Goal: Use online tool/utility: Utilize a website feature to perform a specific function

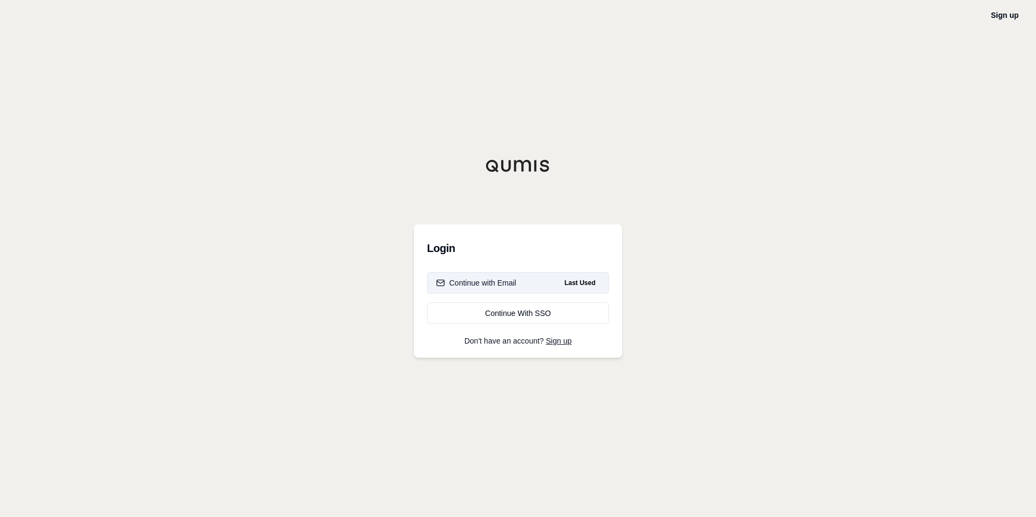
click at [466, 286] on div "Continue with Email" at bounding box center [476, 283] width 80 height 11
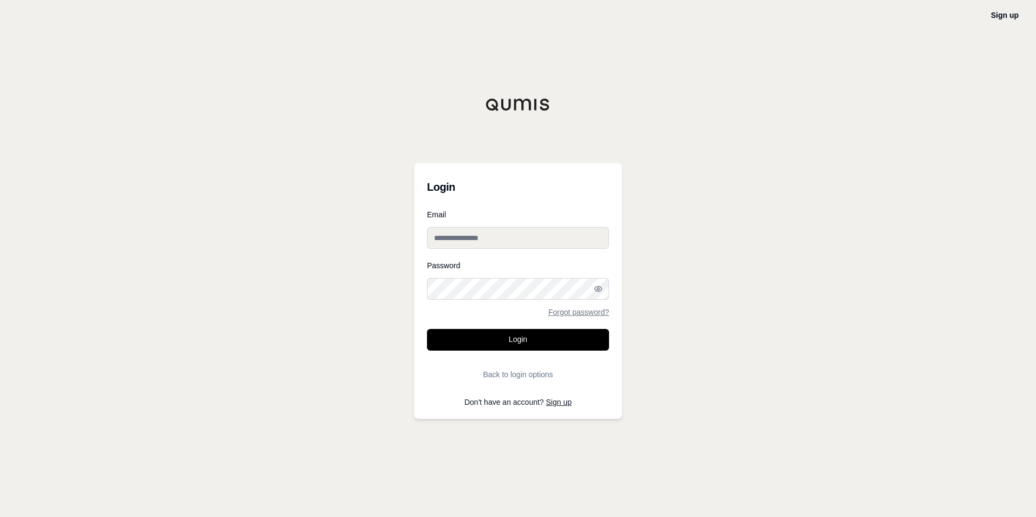
type input "**********"
click at [488, 341] on button "Login" at bounding box center [518, 340] width 182 height 22
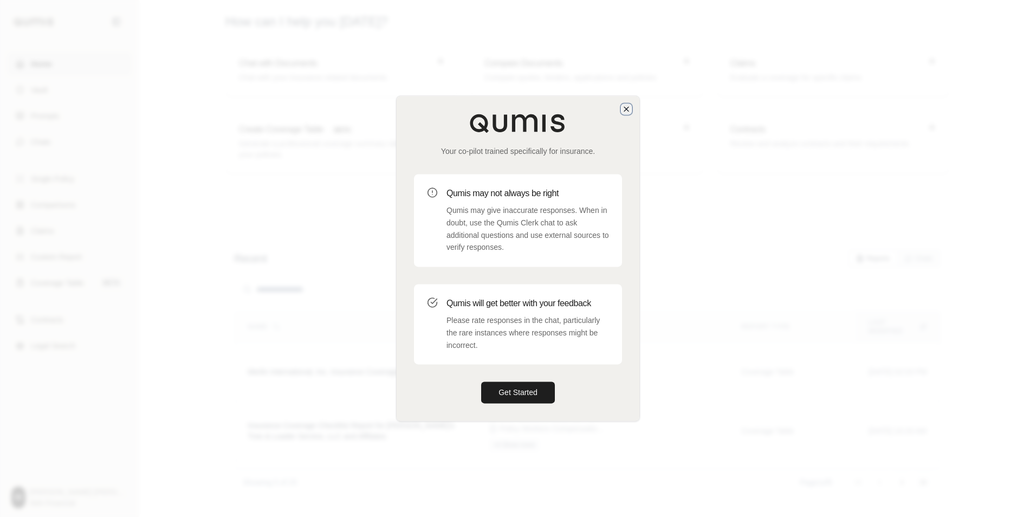
click at [624, 110] on icon "button" at bounding box center [626, 109] width 9 height 9
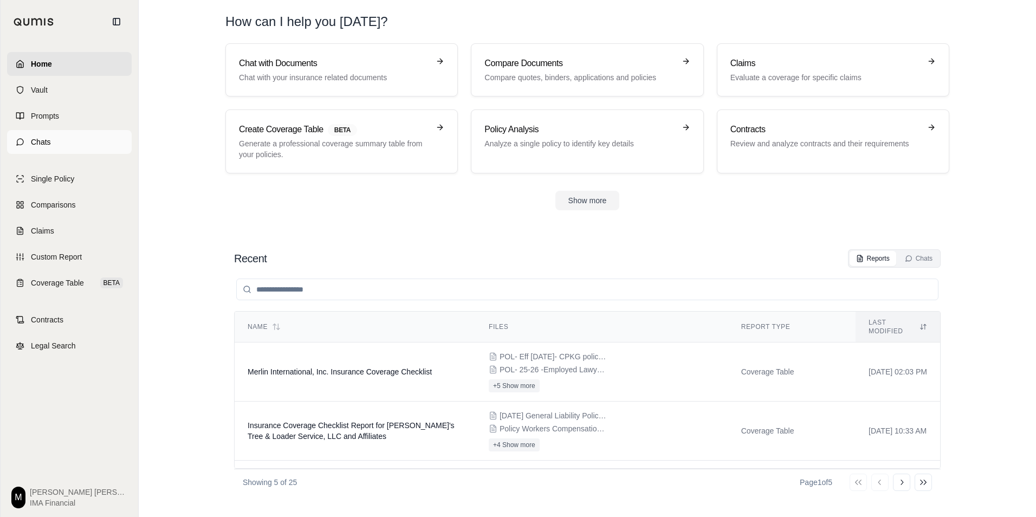
click at [62, 139] on link "Chats" at bounding box center [69, 142] width 125 height 24
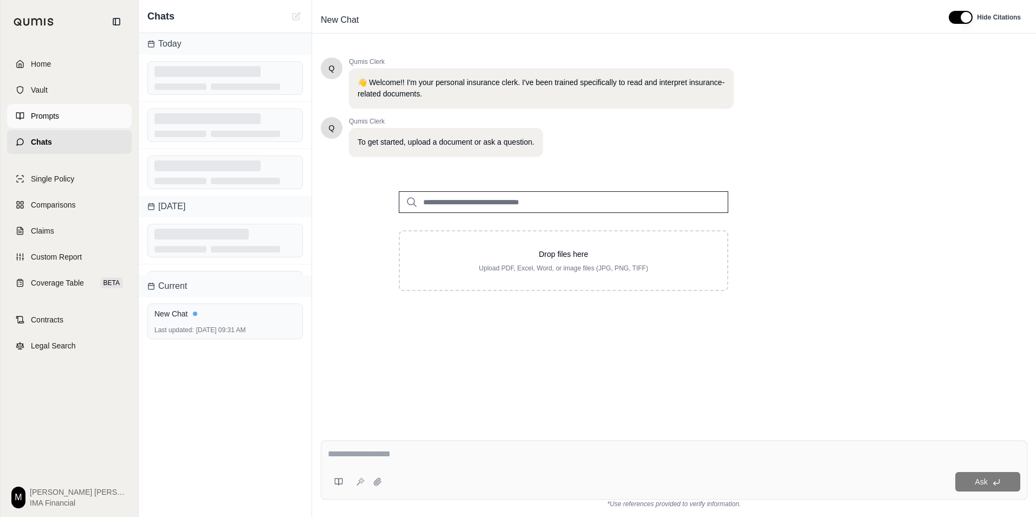
click at [62, 120] on link "Prompts" at bounding box center [69, 116] width 125 height 24
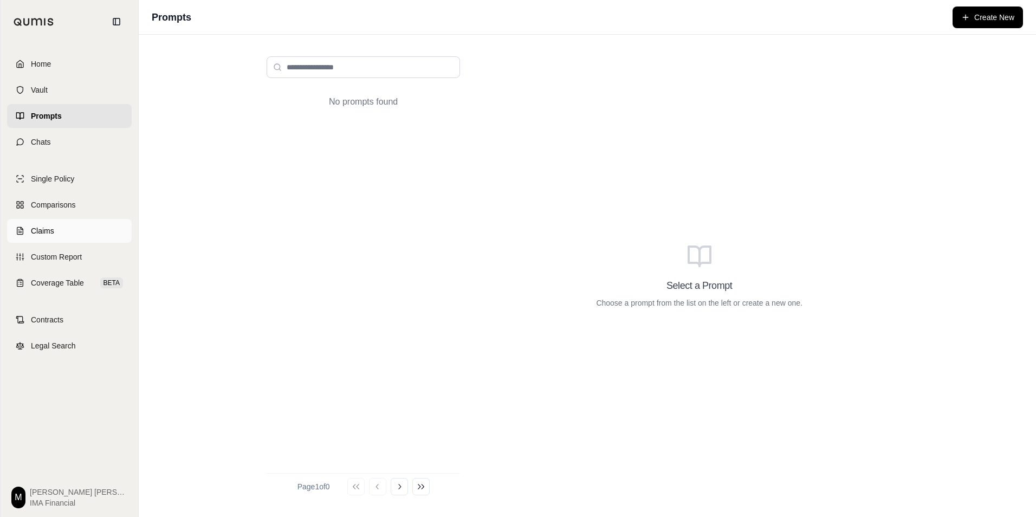
click at [63, 230] on link "Claims" at bounding box center [69, 231] width 125 height 24
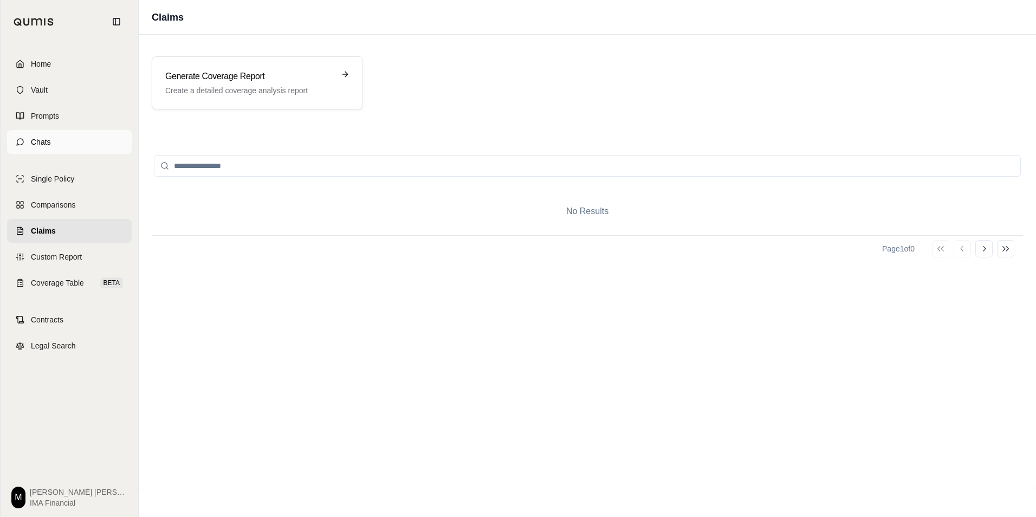
click at [75, 142] on link "Chats" at bounding box center [69, 142] width 125 height 24
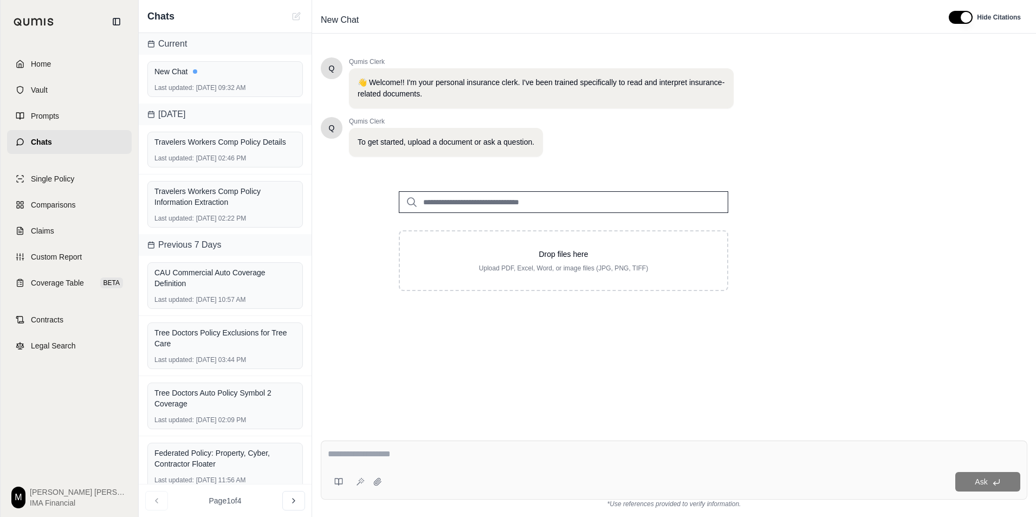
click at [423, 459] on textarea at bounding box center [674, 454] width 693 height 13
click at [363, 453] on textarea at bounding box center [674, 454] width 693 height 13
type textarea "*"
type textarea "**********"
drag, startPoint x: 686, startPoint y: 451, endPoint x: 300, endPoint y: 452, distance: 386.5
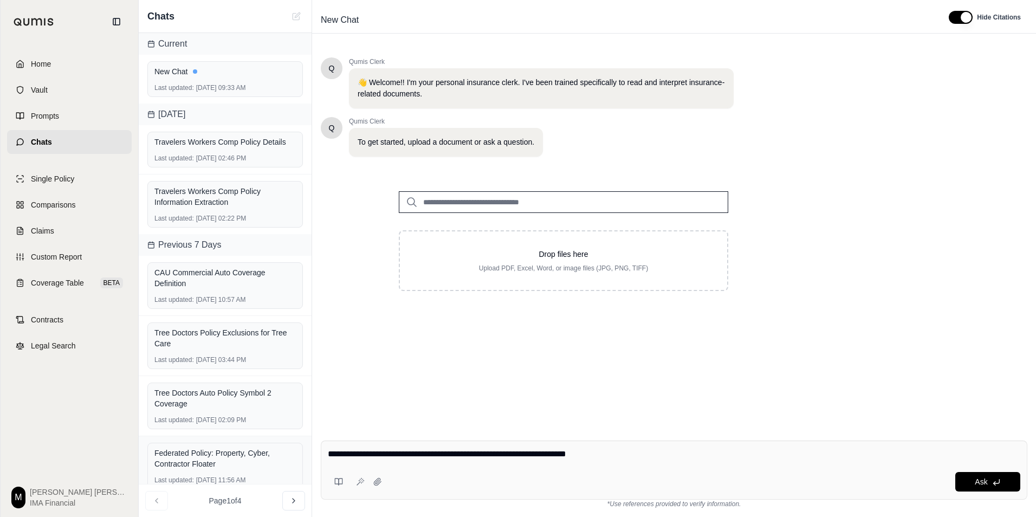
click at [301, 455] on div "Chats Current New Chat Last updated: [DATE] 09:33 AM [DATE] Travelers Workers C…" at bounding box center [588, 258] width 898 height 517
click at [377, 485] on icon at bounding box center [377, 481] width 7 height 7
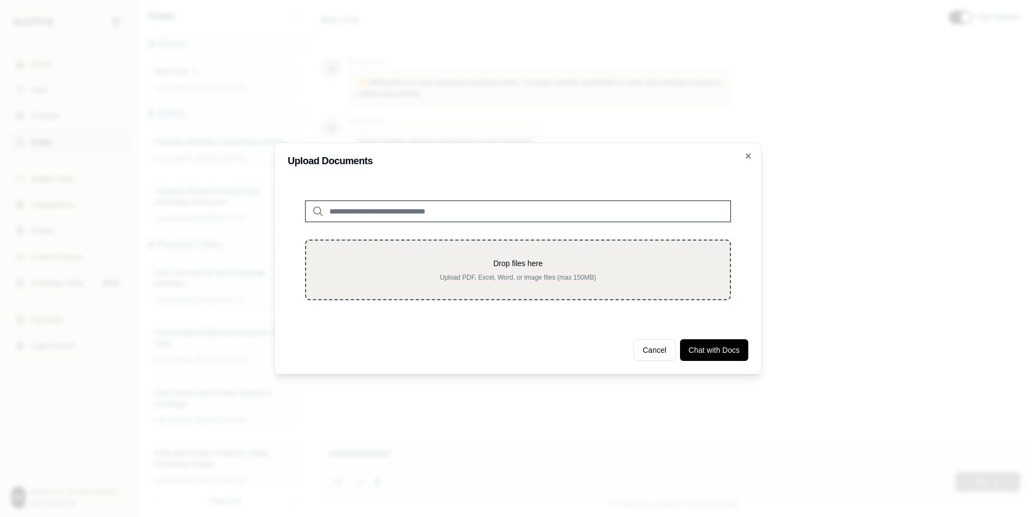
click at [569, 286] on div "Drop files here Upload PDF, Excel, Word, or image files (max 150MB)" at bounding box center [518, 270] width 426 height 61
type input "**********"
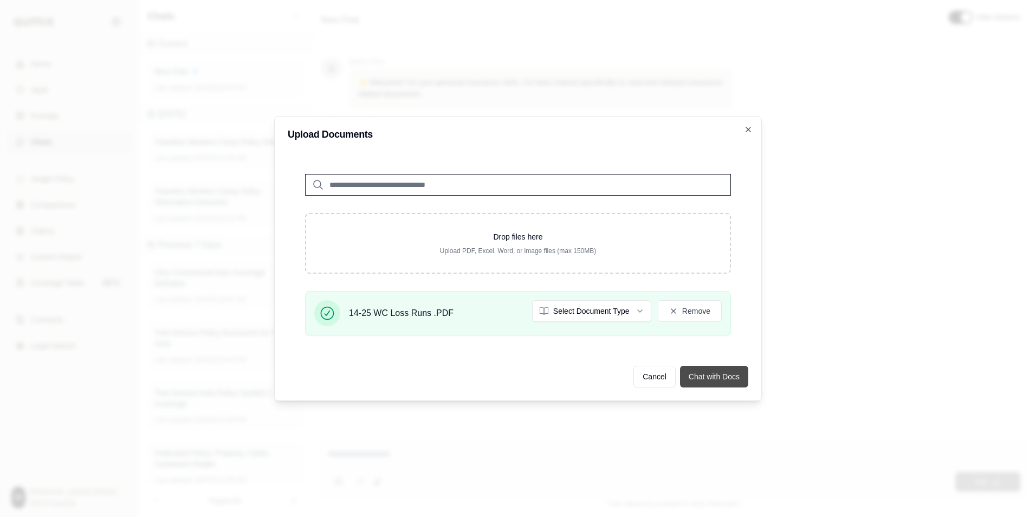
click at [720, 377] on button "Chat with Docs" at bounding box center [714, 377] width 68 height 22
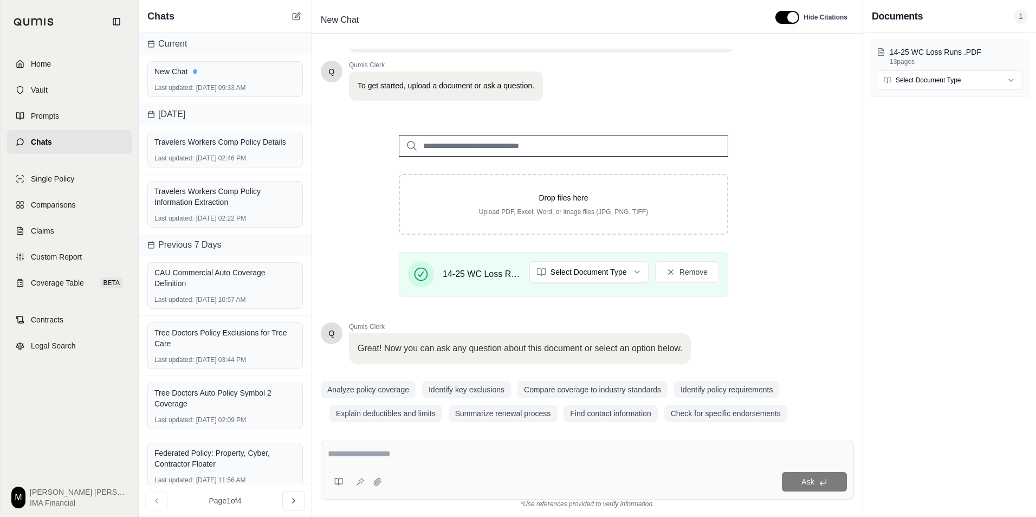
scroll to position [68, 0]
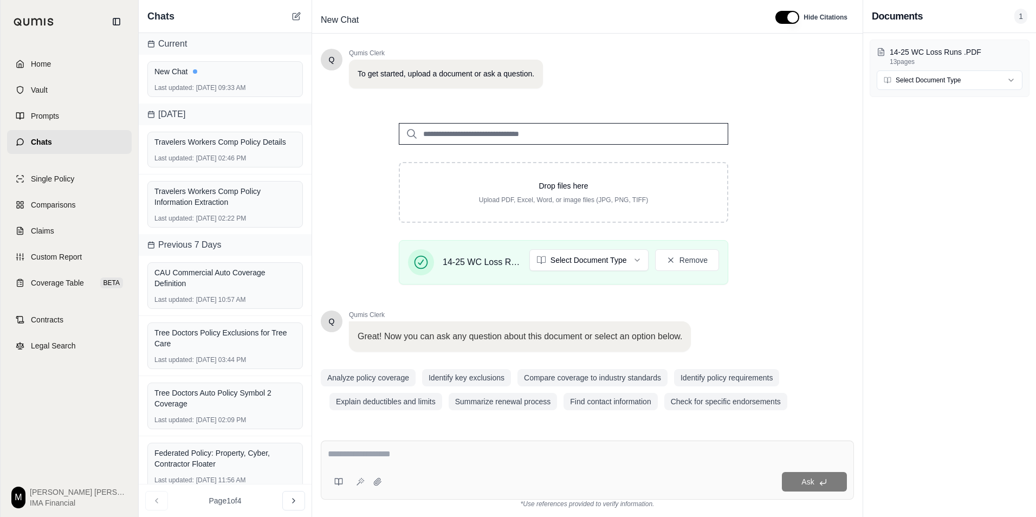
click at [530, 455] on textarea at bounding box center [587, 454] width 519 height 13
paste textarea "**********"
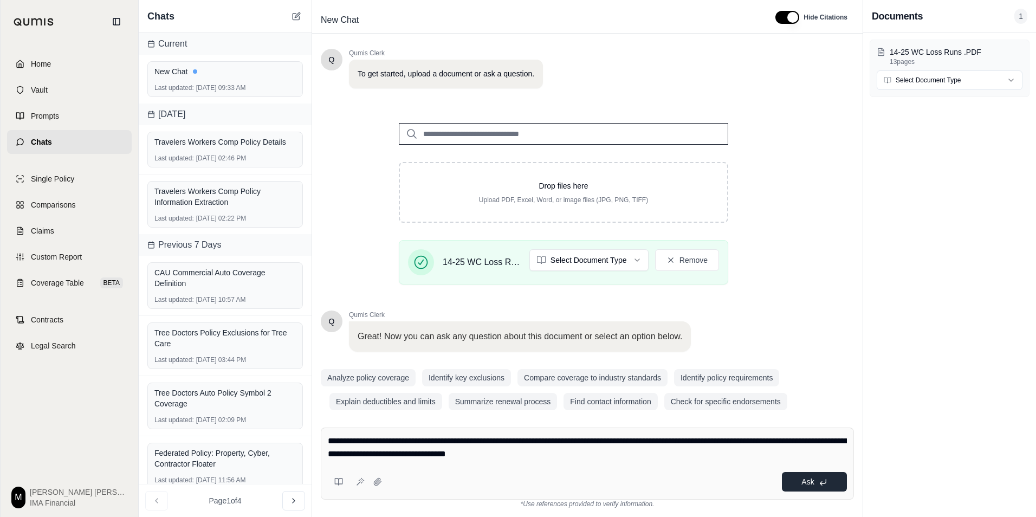
type textarea "**********"
click at [800, 475] on button "Ask" at bounding box center [814, 482] width 65 height 20
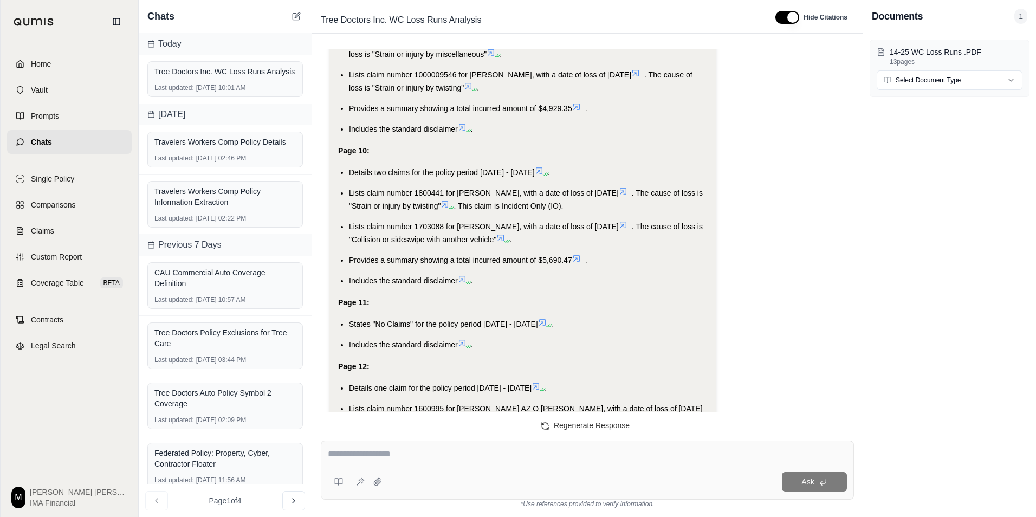
scroll to position [2541, 0]
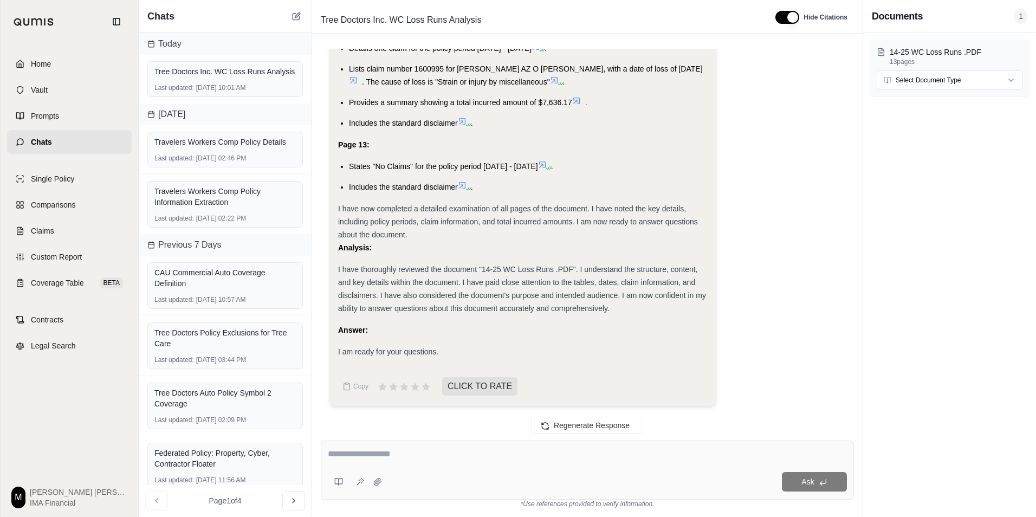
click at [336, 450] on textarea at bounding box center [587, 454] width 519 height 13
paste textarea "**********"
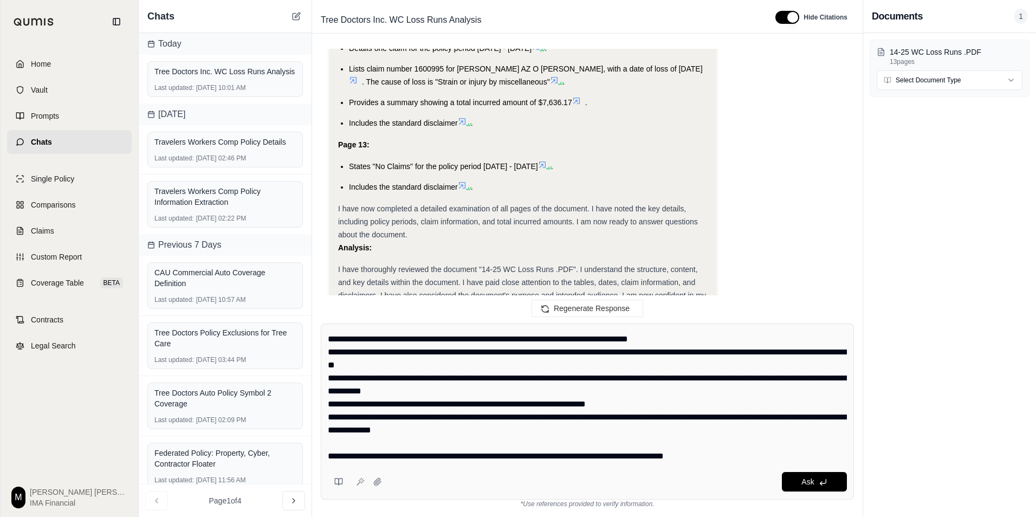
scroll to position [65, 0]
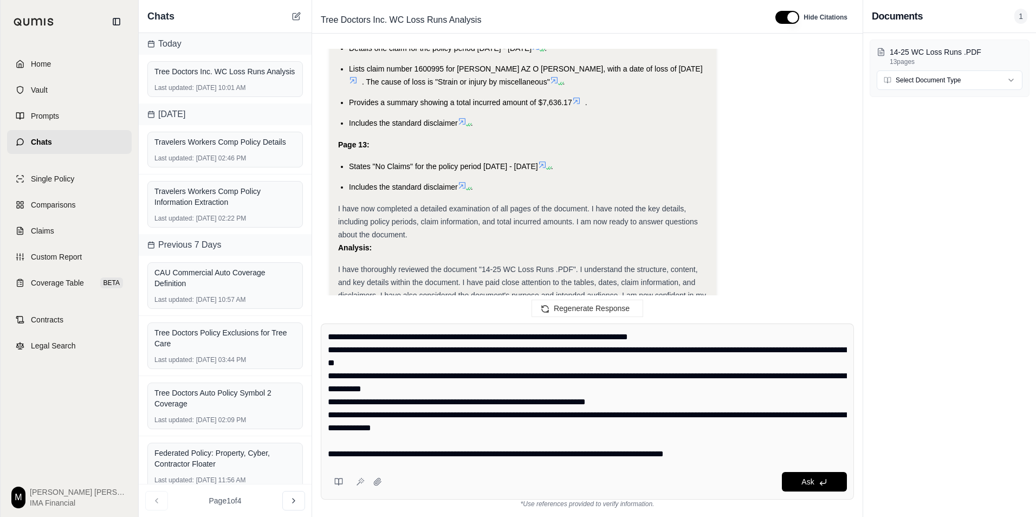
click at [497, 440] on textarea at bounding box center [587, 396] width 519 height 130
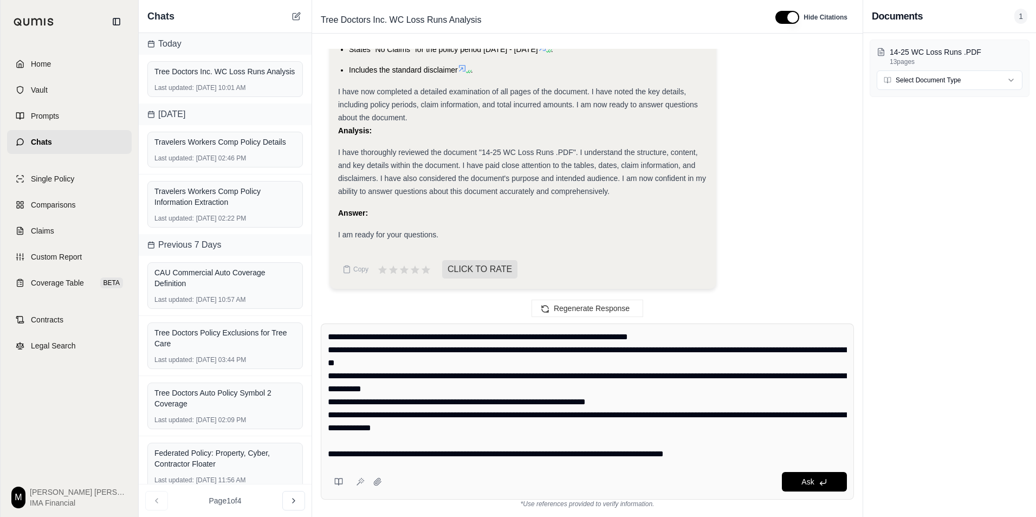
paste textarea "**********"
drag, startPoint x: 327, startPoint y: 440, endPoint x: 350, endPoint y: 440, distance: 23.3
click at [329, 440] on div "Ask" at bounding box center [587, 412] width 533 height 176
drag, startPoint x: 327, startPoint y: 441, endPoint x: 343, endPoint y: 441, distance: 15.7
click at [328, 441] on div "Ask" at bounding box center [587, 412] width 533 height 176
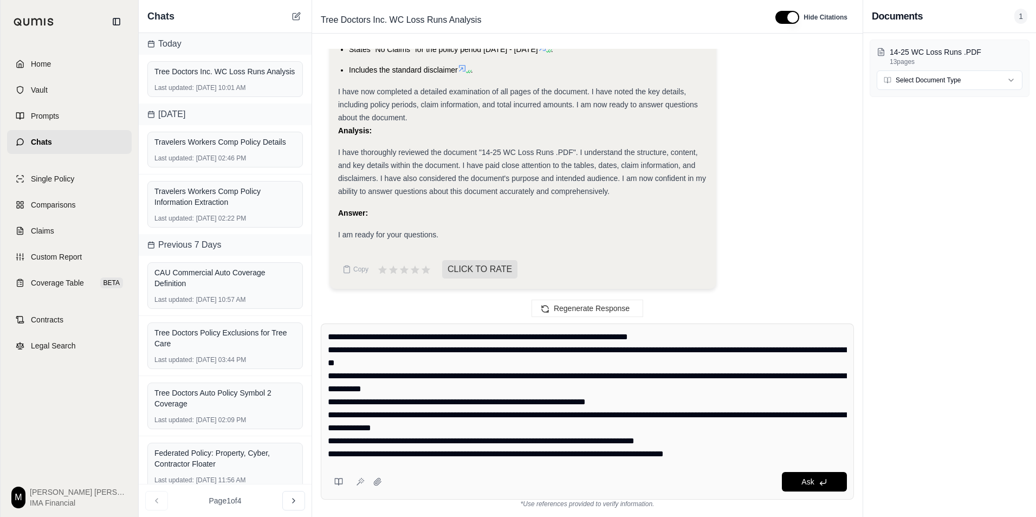
click at [339, 440] on textarea at bounding box center [587, 396] width 519 height 130
click at [418, 426] on textarea at bounding box center [587, 396] width 519 height 130
click at [473, 426] on textarea at bounding box center [587, 396] width 519 height 130
click at [326, 445] on div "Ask" at bounding box center [587, 412] width 533 height 176
click at [332, 441] on textarea at bounding box center [587, 396] width 519 height 130
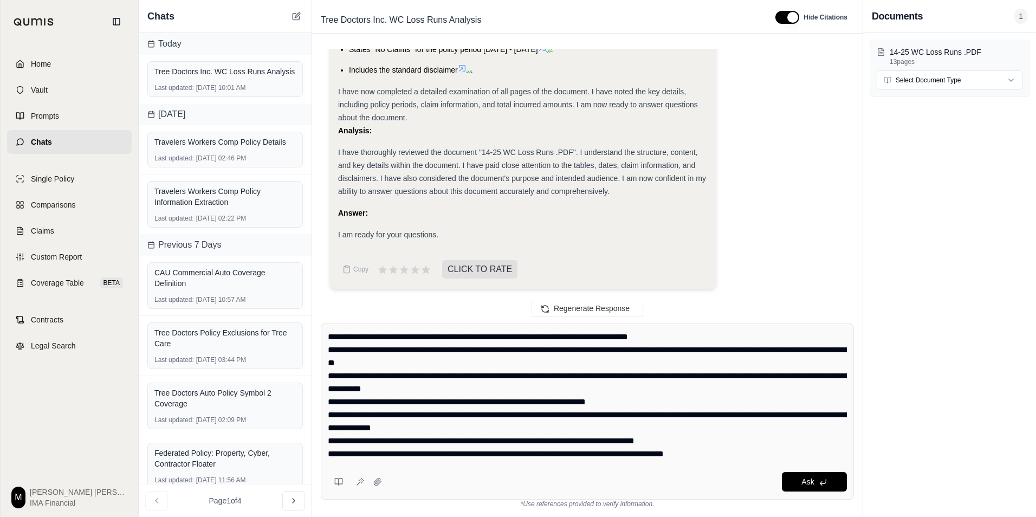
drag, startPoint x: 329, startPoint y: 440, endPoint x: 342, endPoint y: 440, distance: 12.5
click at [329, 440] on textarea at bounding box center [587, 396] width 519 height 130
type textarea "**********"
click at [797, 477] on button "Ask" at bounding box center [814, 482] width 65 height 20
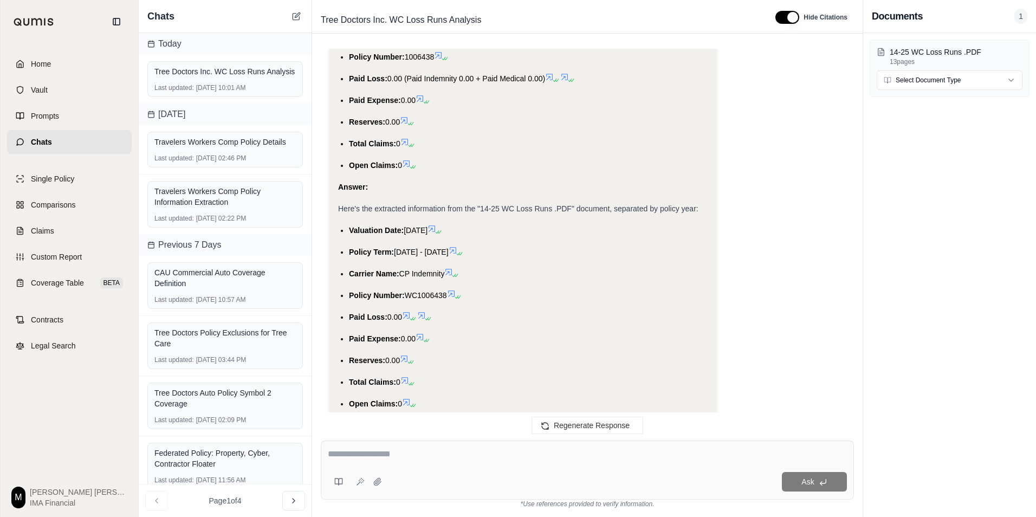
scroll to position [5633, 0]
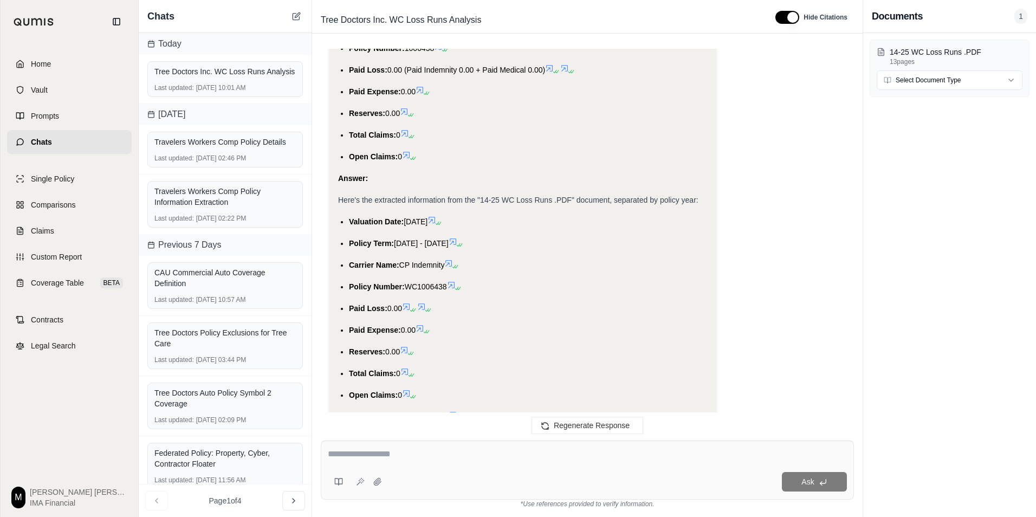
click at [436, 222] on icon at bounding box center [432, 220] width 9 height 9
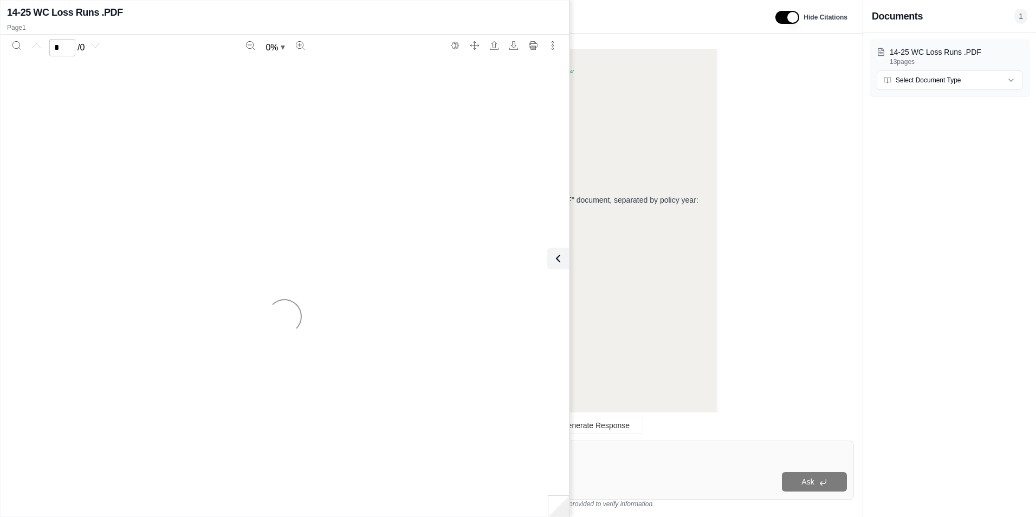
scroll to position [7151, 0]
click at [552, 260] on icon at bounding box center [558, 258] width 13 height 13
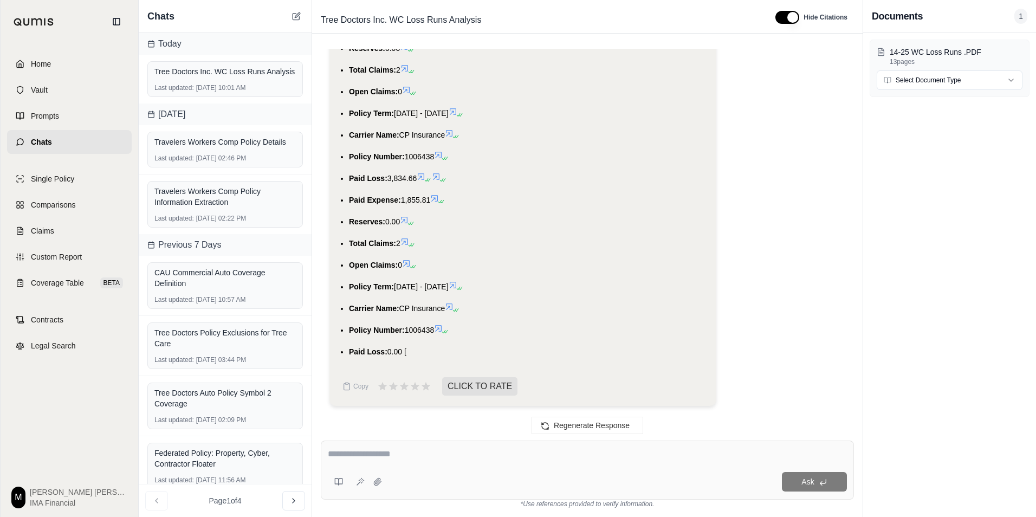
click at [500, 465] on div "Ask" at bounding box center [587, 470] width 533 height 59
type textarea "*"
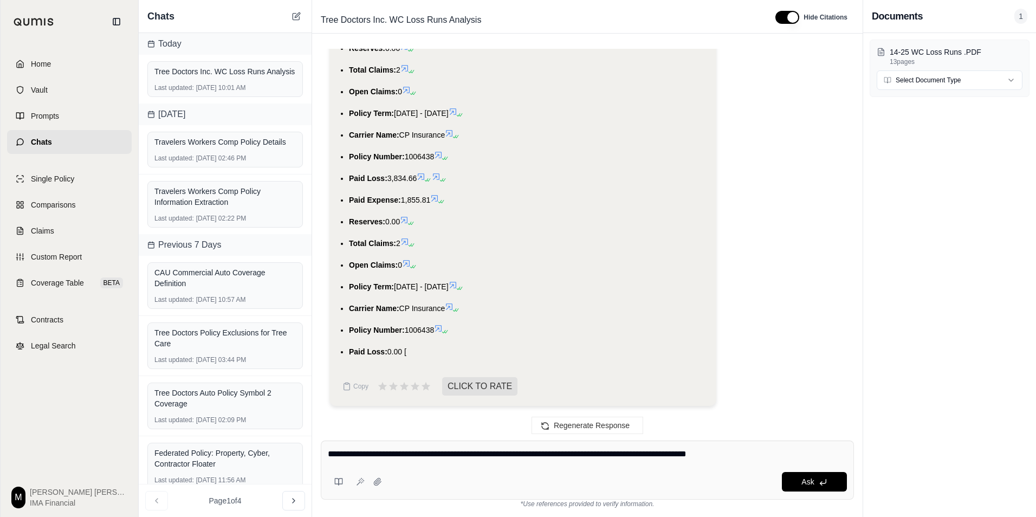
type textarea "**********"
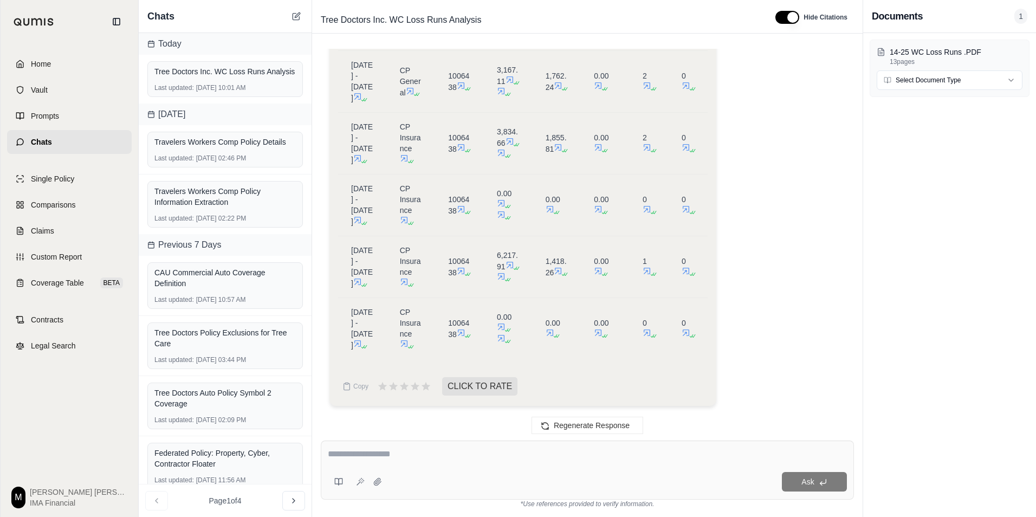
scroll to position [8682, 0]
click at [482, 454] on textarea at bounding box center [587, 454] width 519 height 13
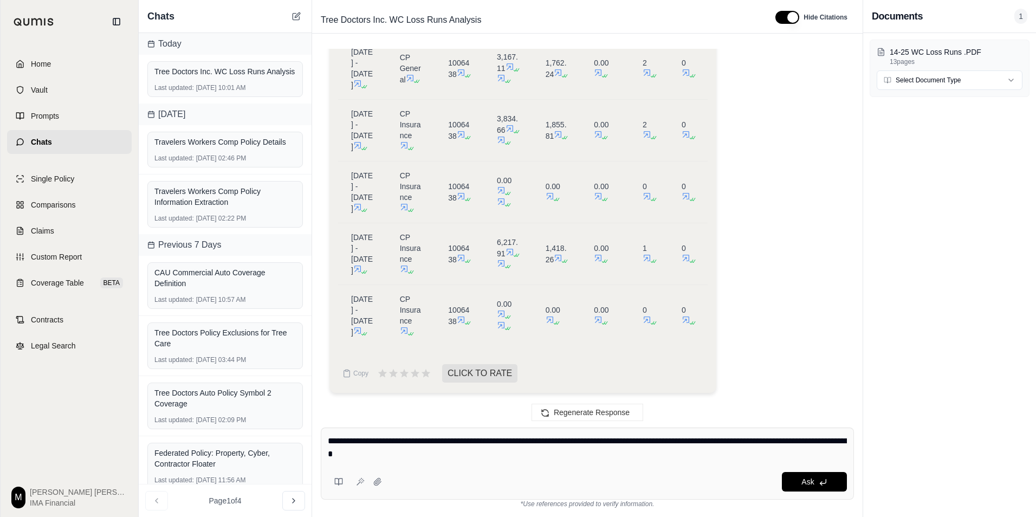
type textarea "**********"
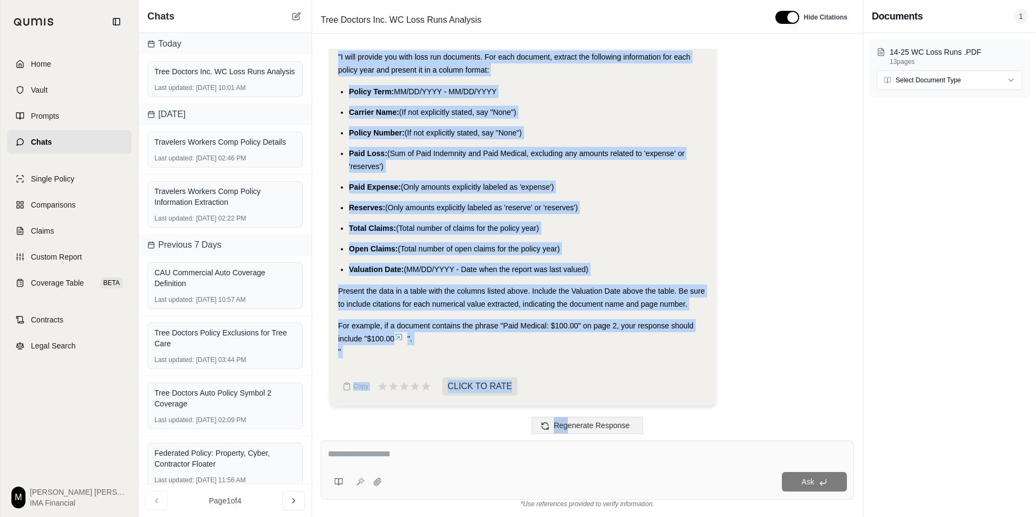
scroll to position [9399, 0]
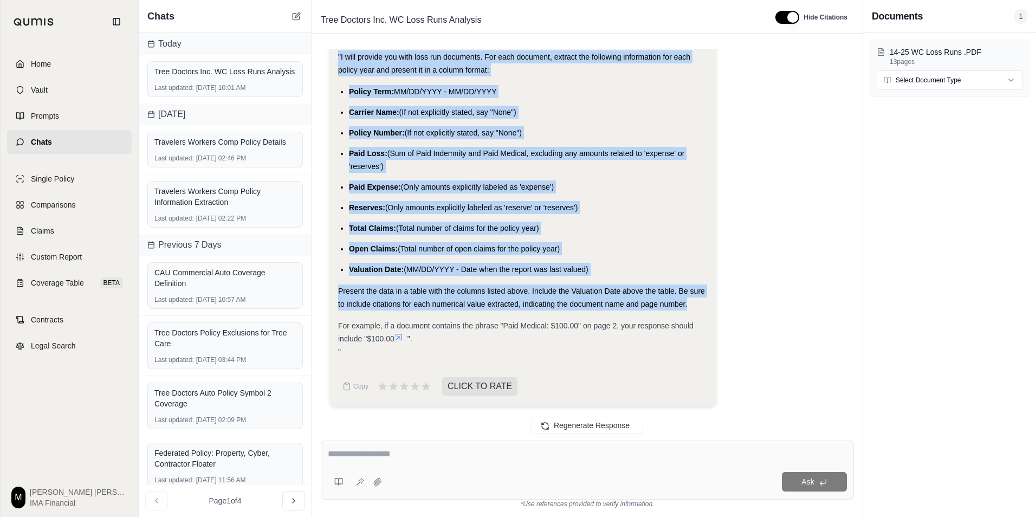
drag, startPoint x: 338, startPoint y: 165, endPoint x: 689, endPoint y: 304, distance: 377.0
click at [689, 304] on div "Analysis: Okay, I understand. The user wants to know how to structure a prompt …" at bounding box center [523, 72] width 370 height 572
drag, startPoint x: 689, startPoint y: 304, endPoint x: 674, endPoint y: 304, distance: 15.2
copy div ""I will provide you with loss run documents. For each document, extract the fol…"
click at [577, 287] on span "Present the data in a table with the columns listed above. Include the Valuatio…" at bounding box center [521, 298] width 367 height 22
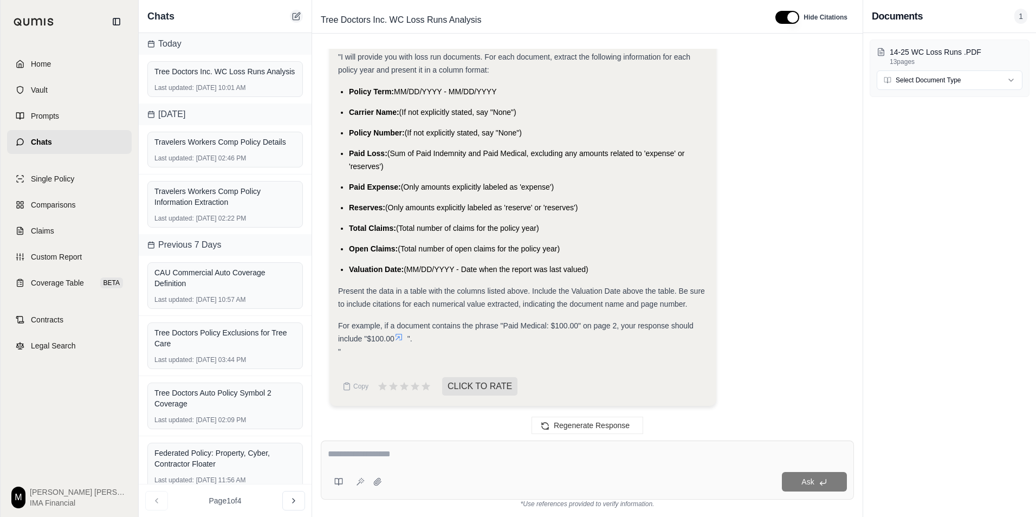
click at [299, 17] on icon at bounding box center [296, 17] width 7 height 7
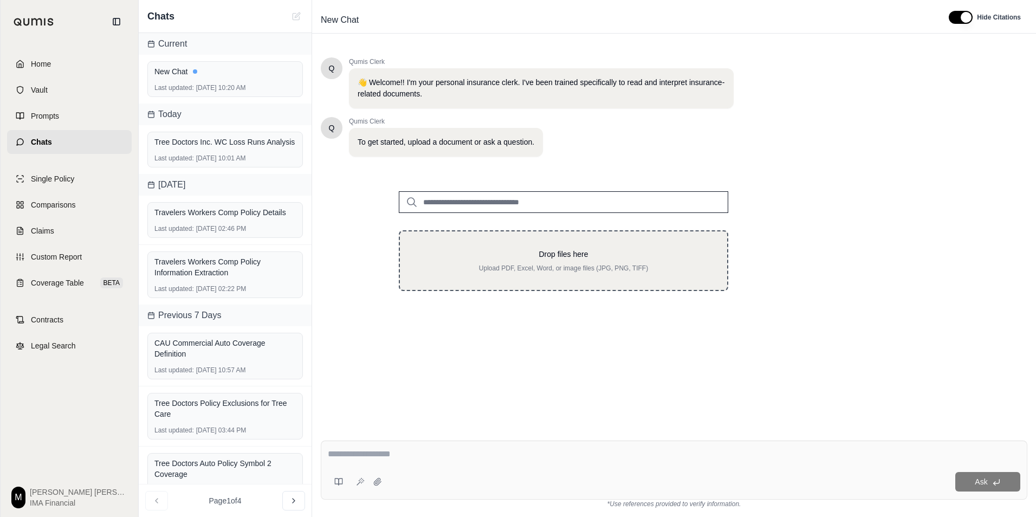
click at [620, 270] on p "Upload PDF, Excel, Word, or image files (JPG, PNG, TIFF)" at bounding box center [563, 268] width 293 height 9
type input "**********"
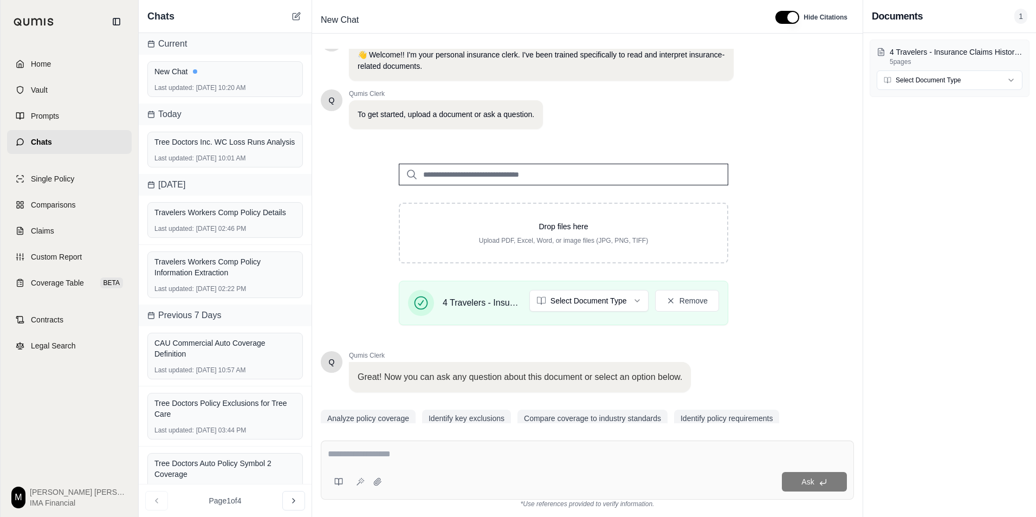
scroll to position [68, 0]
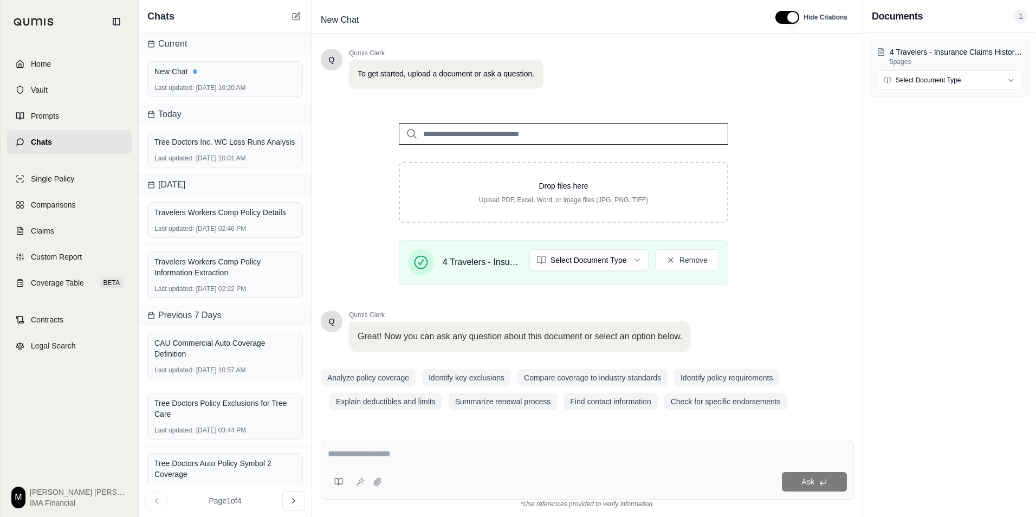
click at [448, 466] on div "Ask" at bounding box center [587, 470] width 533 height 59
paste textarea "**********"
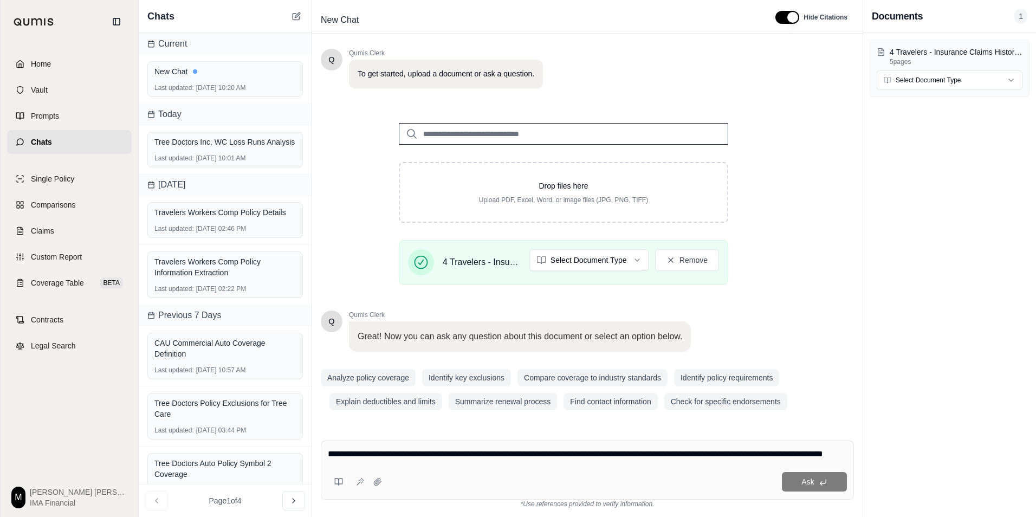
scroll to position [50, 0]
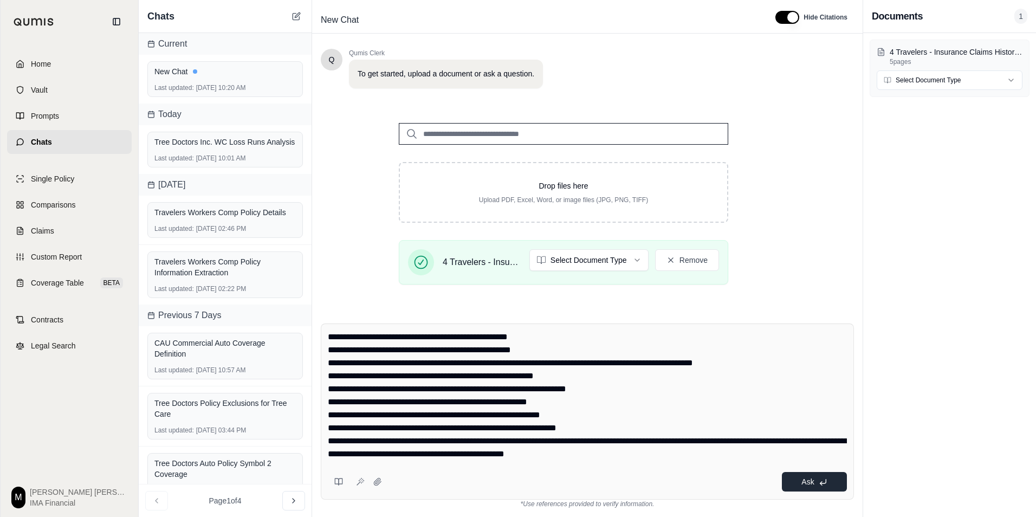
type textarea "**********"
click at [835, 483] on button "Ask" at bounding box center [814, 482] width 65 height 20
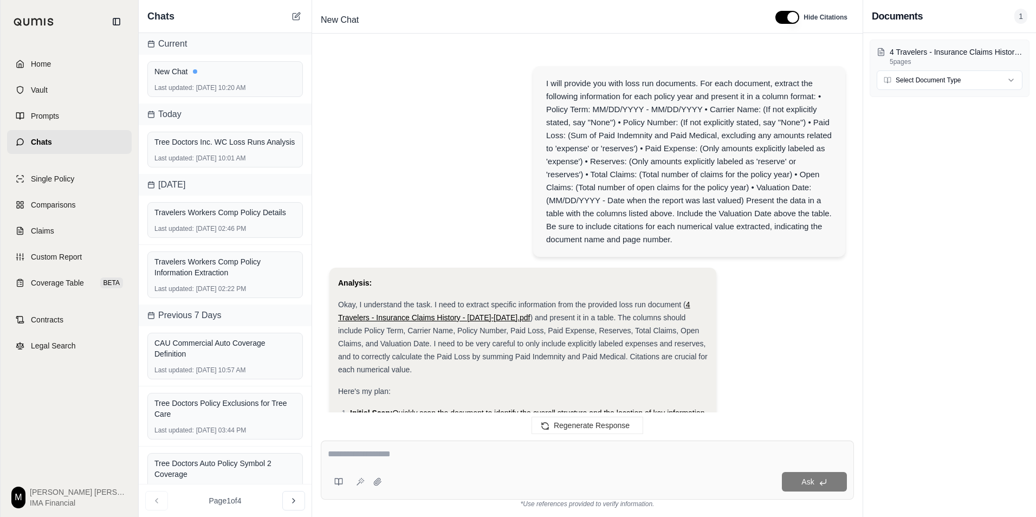
scroll to position [1399, 0]
